Goal: Task Accomplishment & Management: Use online tool/utility

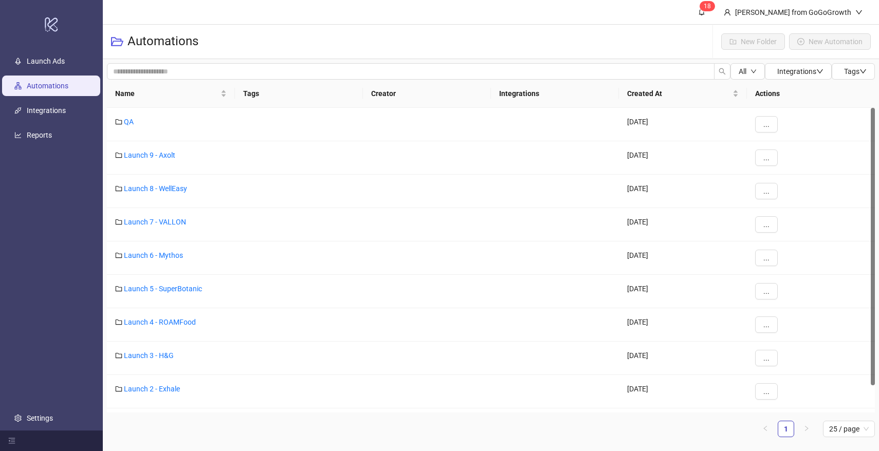
click at [42, 99] on ul "Launch Ads Automations Integrations Reports Settings" at bounding box center [51, 240] width 103 height 382
click at [42, 109] on link "Integrations" at bounding box center [46, 110] width 39 height 8
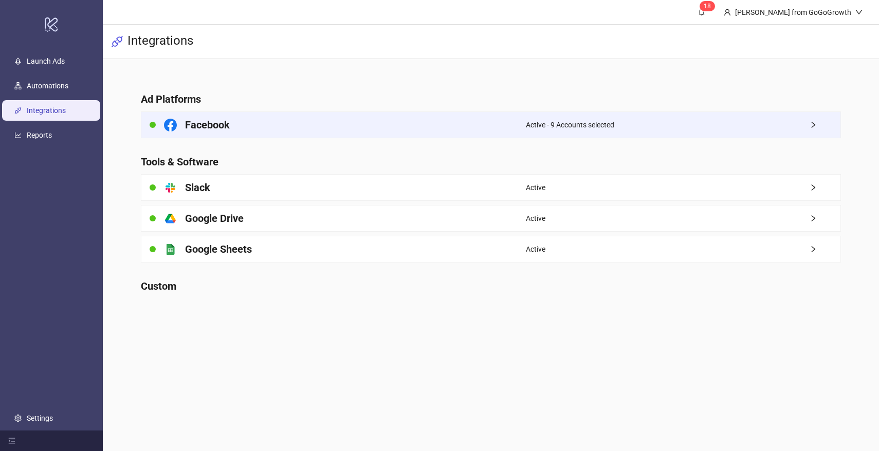
click at [249, 133] on div "Facebook" at bounding box center [333, 125] width 385 height 26
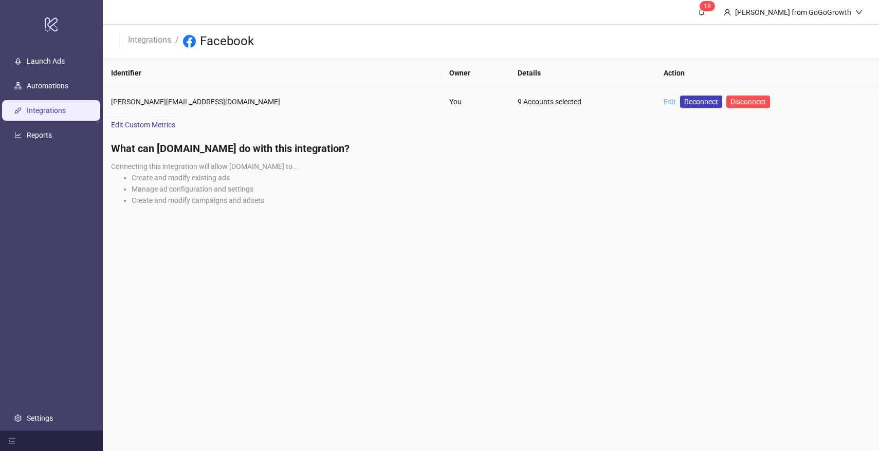
click at [664, 103] on link "Edit" at bounding box center [670, 102] width 12 height 8
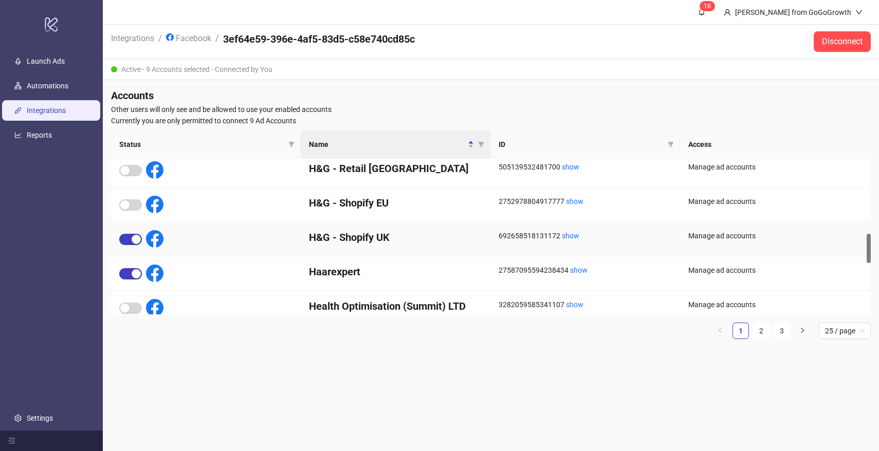
scroll to position [397, 0]
click at [136, 275] on div "button" at bounding box center [136, 272] width 9 height 9
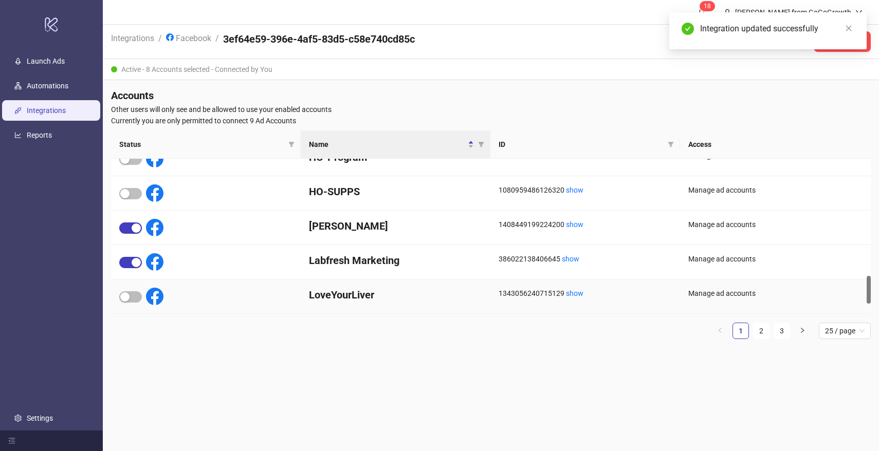
scroll to position [717, 0]
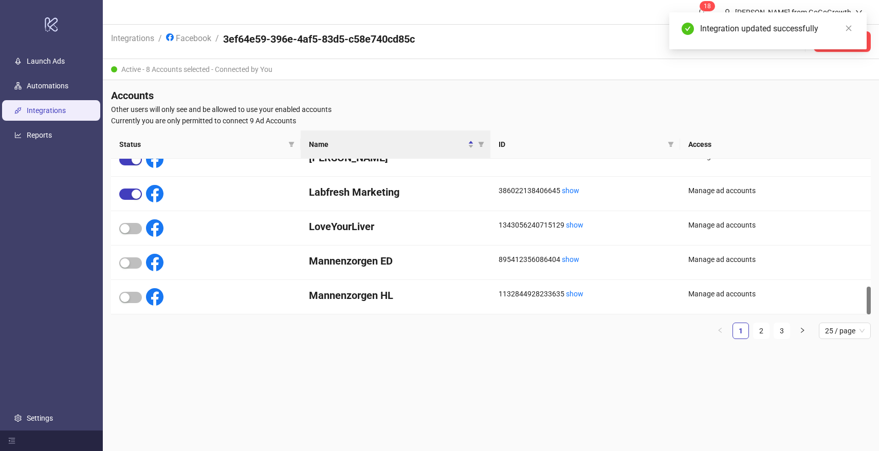
click at [54, 99] on ul "Launch Ads Automations Integrations Reports Settings" at bounding box center [51, 240] width 103 height 382
click at [56, 90] on link "Automations" at bounding box center [48, 86] width 42 height 8
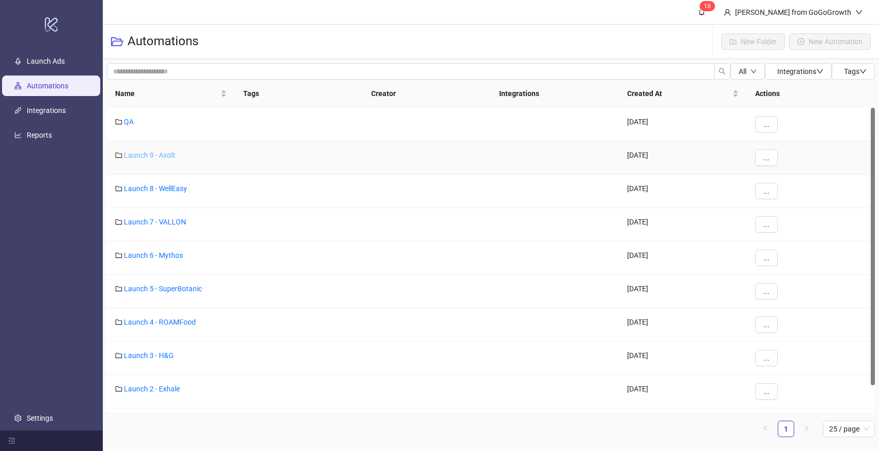
click at [150, 155] on link "Launch 9 - Axolt" at bounding box center [149, 155] width 51 height 8
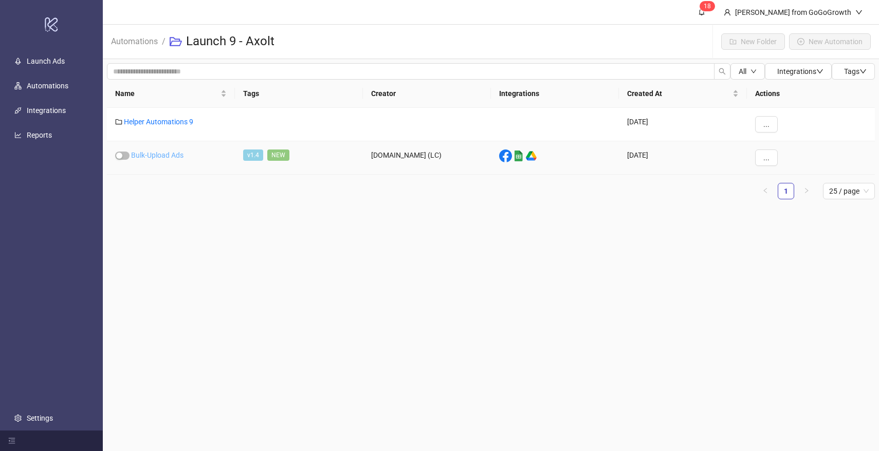
click at [167, 153] on link "Bulk-Upload Ads" at bounding box center [157, 155] width 52 height 8
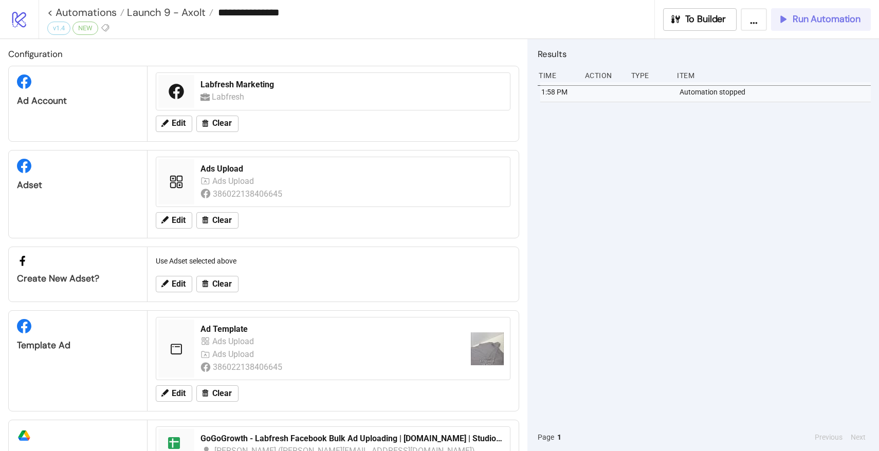
click at [801, 27] on button "Run Automation" at bounding box center [821, 19] width 100 height 23
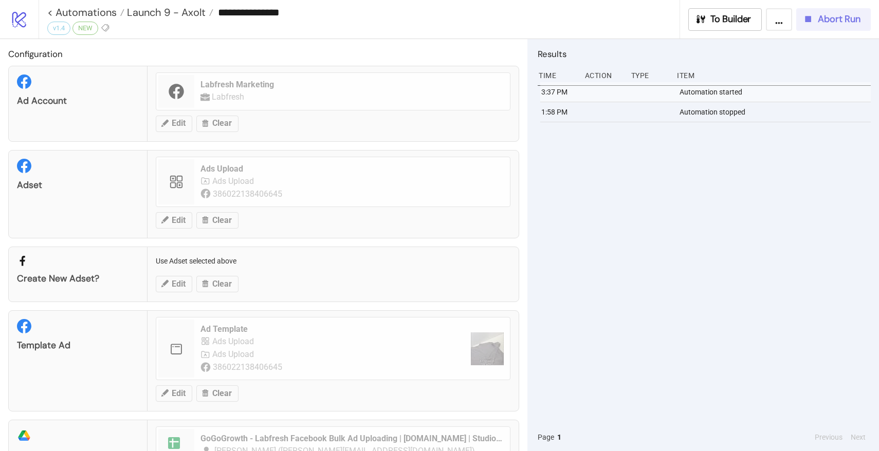
click at [819, 20] on span "Abort Run" at bounding box center [839, 19] width 43 height 12
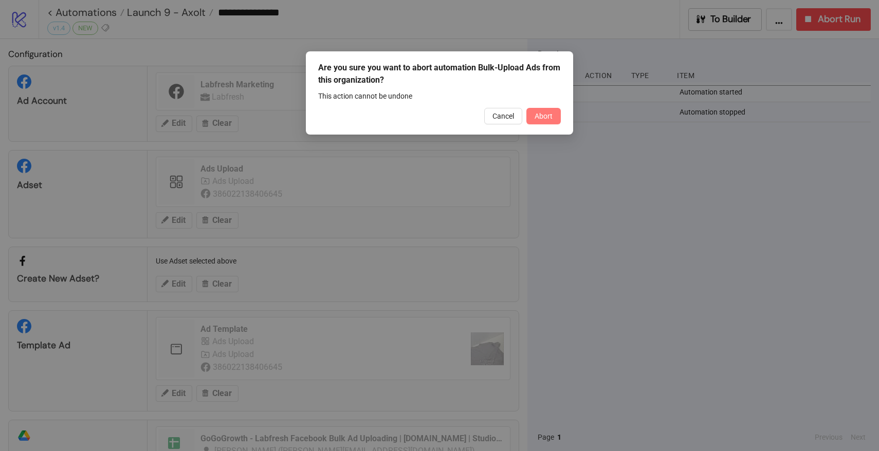
click at [541, 116] on span "Abort" at bounding box center [544, 116] width 18 height 8
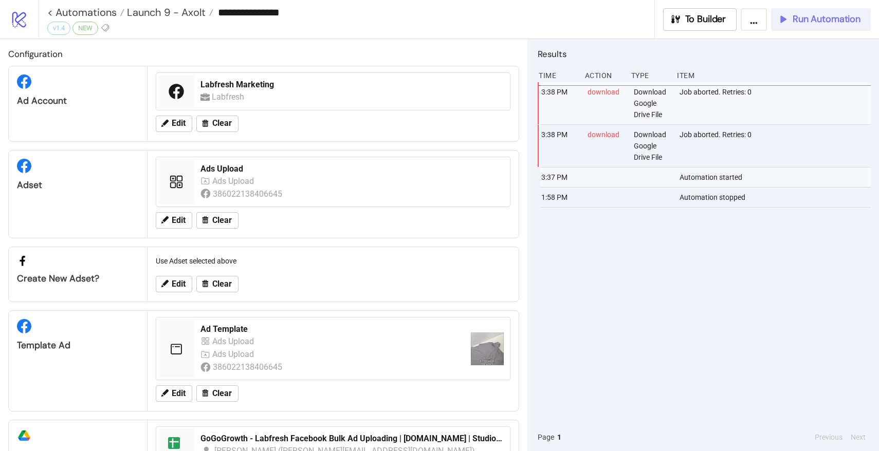
click at [810, 20] on span "Run Automation" at bounding box center [827, 19] width 68 height 12
